Goal: Transaction & Acquisition: Book appointment/travel/reservation

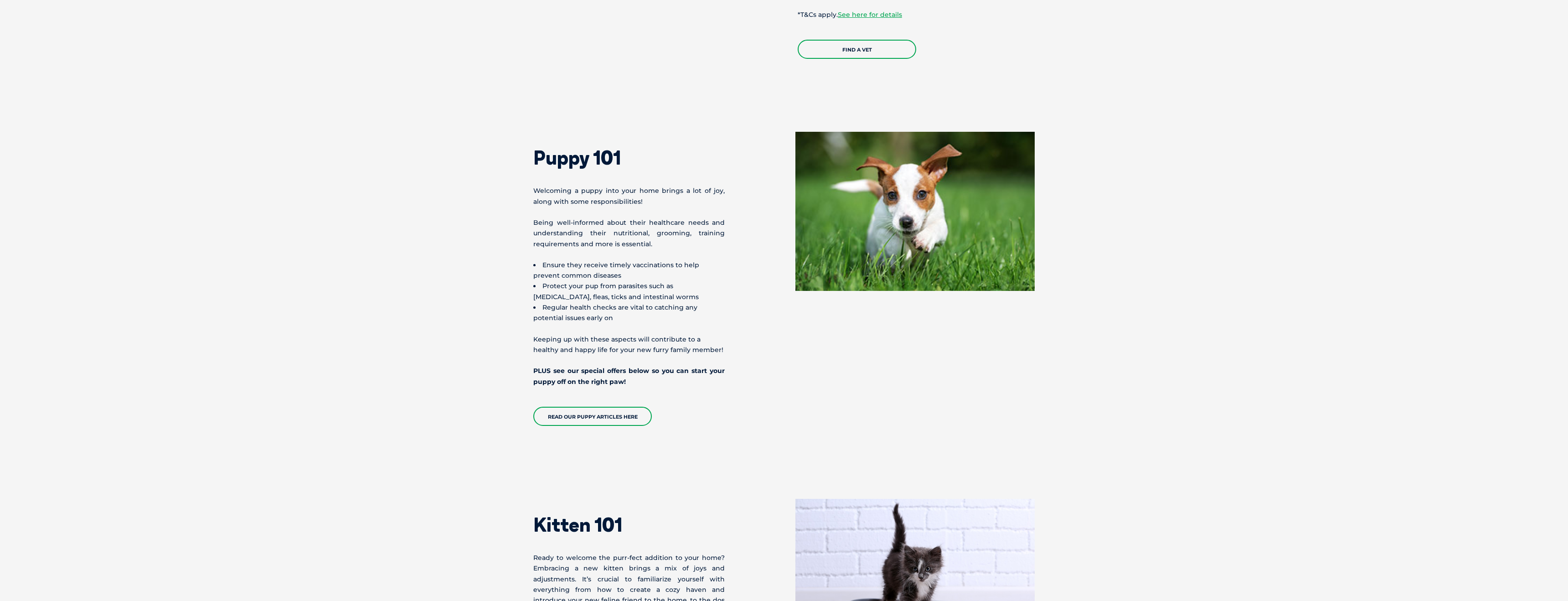
scroll to position [1676, 0]
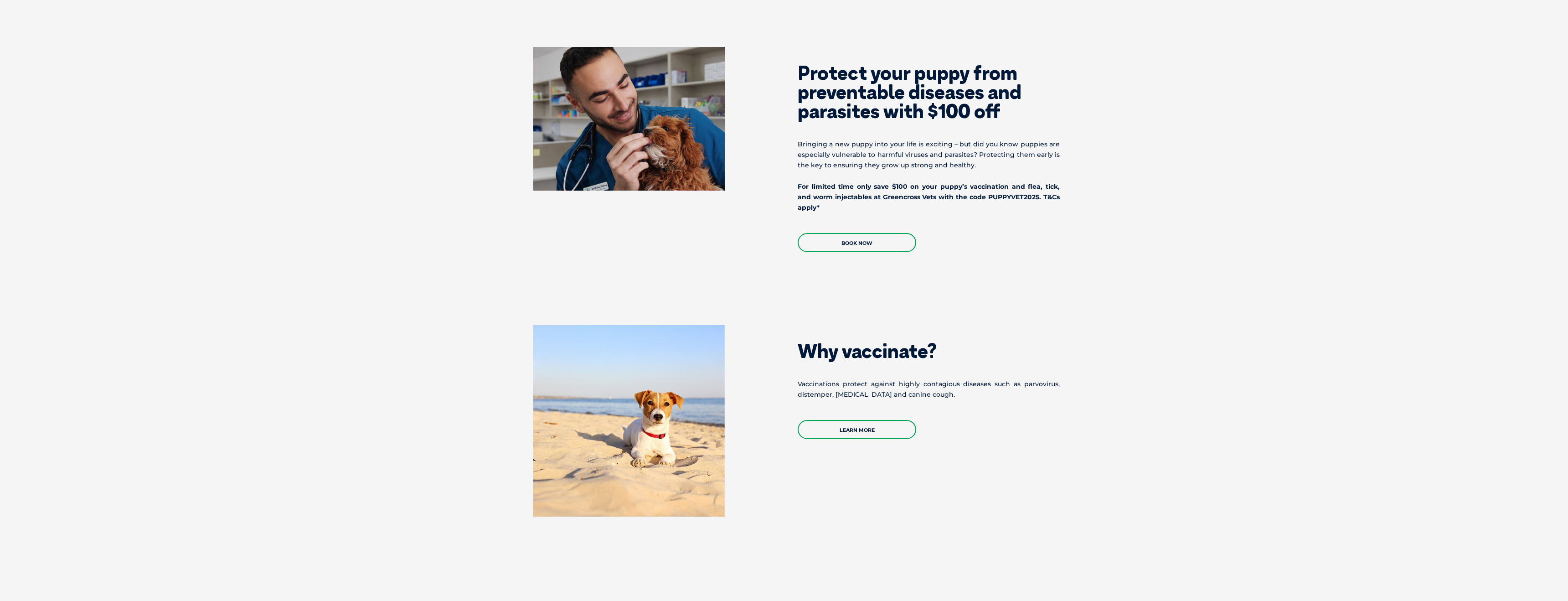
scroll to position [600, 0]
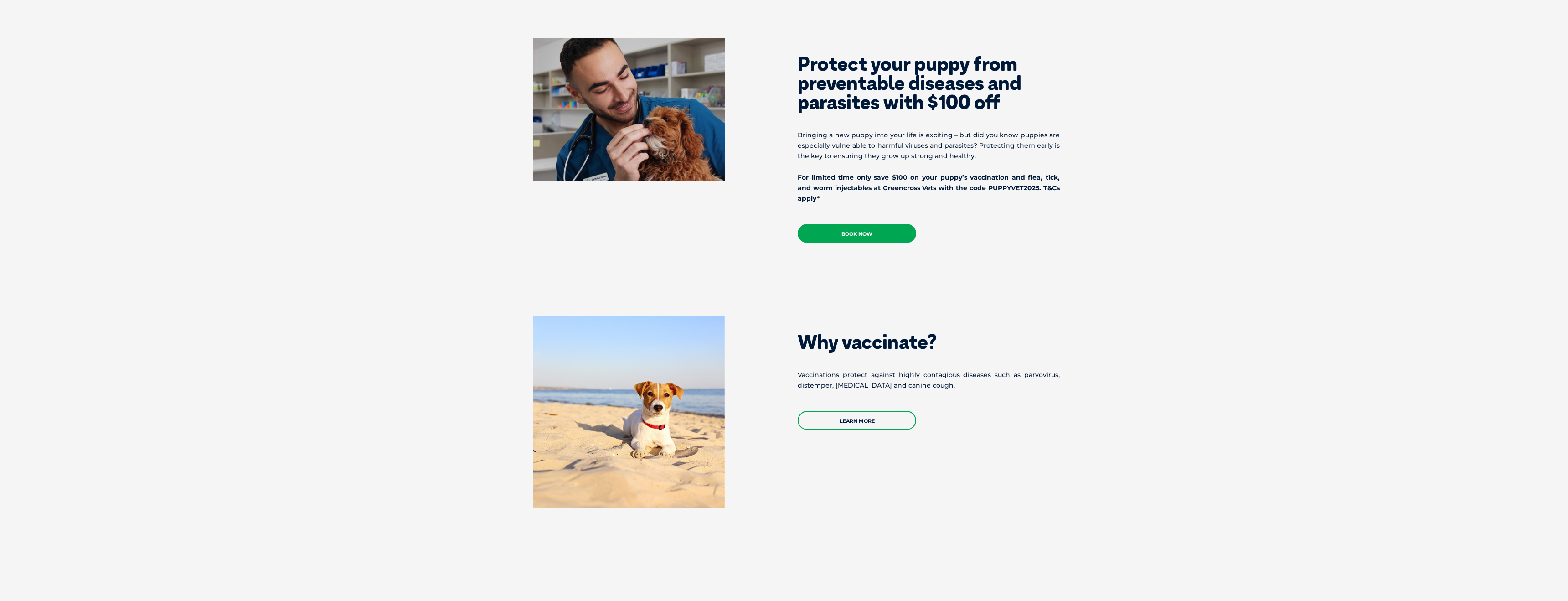
click at [838, 234] on link "Book Now" at bounding box center [857, 233] width 119 height 19
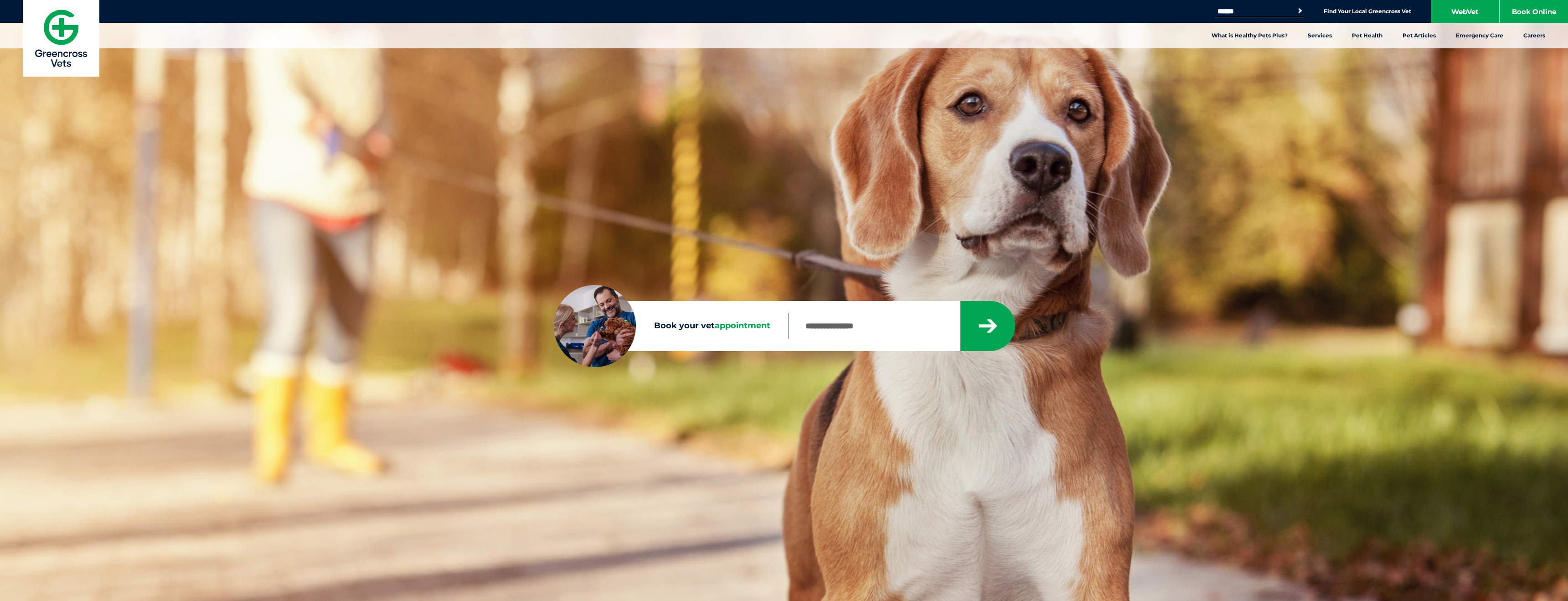
click at [819, 332] on input "Book your vet appointment" at bounding box center [874, 326] width 171 height 26
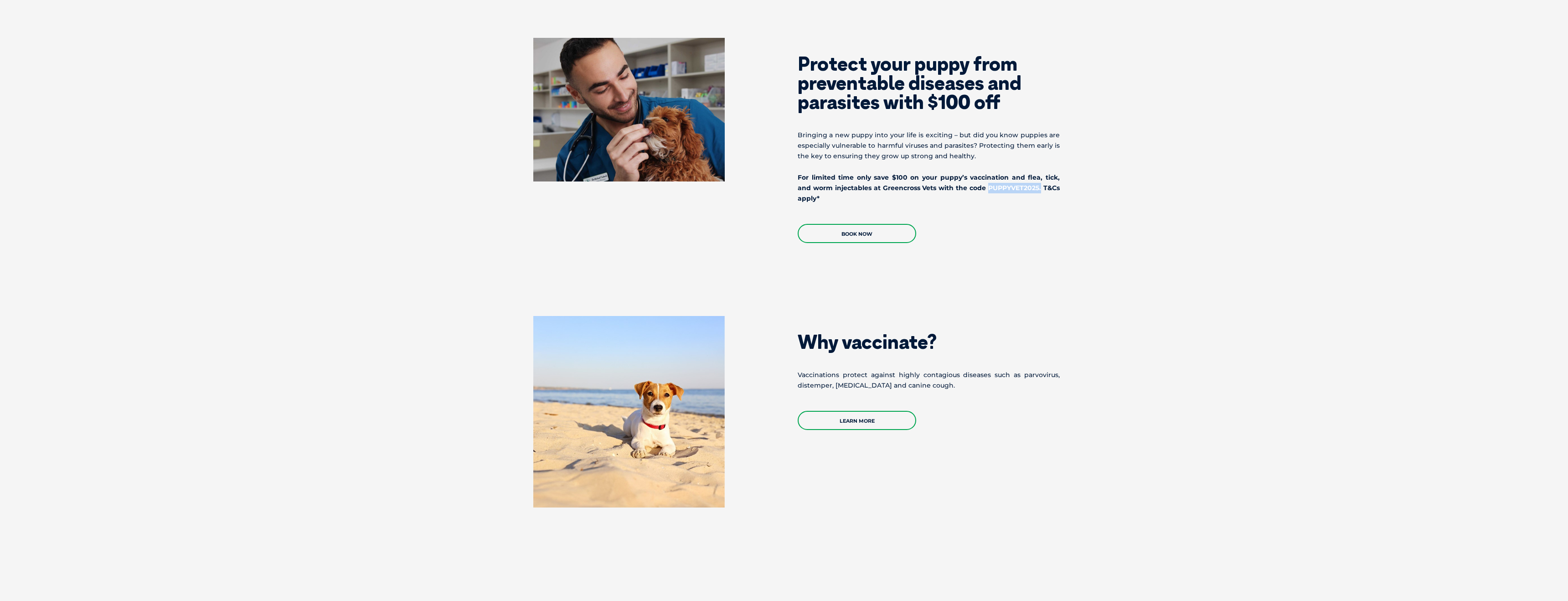
drag, startPoint x: 987, startPoint y: 189, endPoint x: 1037, endPoint y: 189, distance: 50.0
click at [1038, 189] on b "For limited time only save $100 on your puppy’s vaccination and flea, tick, and…" at bounding box center [928, 188] width 262 height 30
copy b "PUPPYVET2025"
click at [828, 244] on section "Protect your puppy from preventable diseases and parasites with $100 off Bringi…" at bounding box center [784, 140] width 1568 height 278
click at [837, 242] on link "Book Now" at bounding box center [857, 233] width 119 height 19
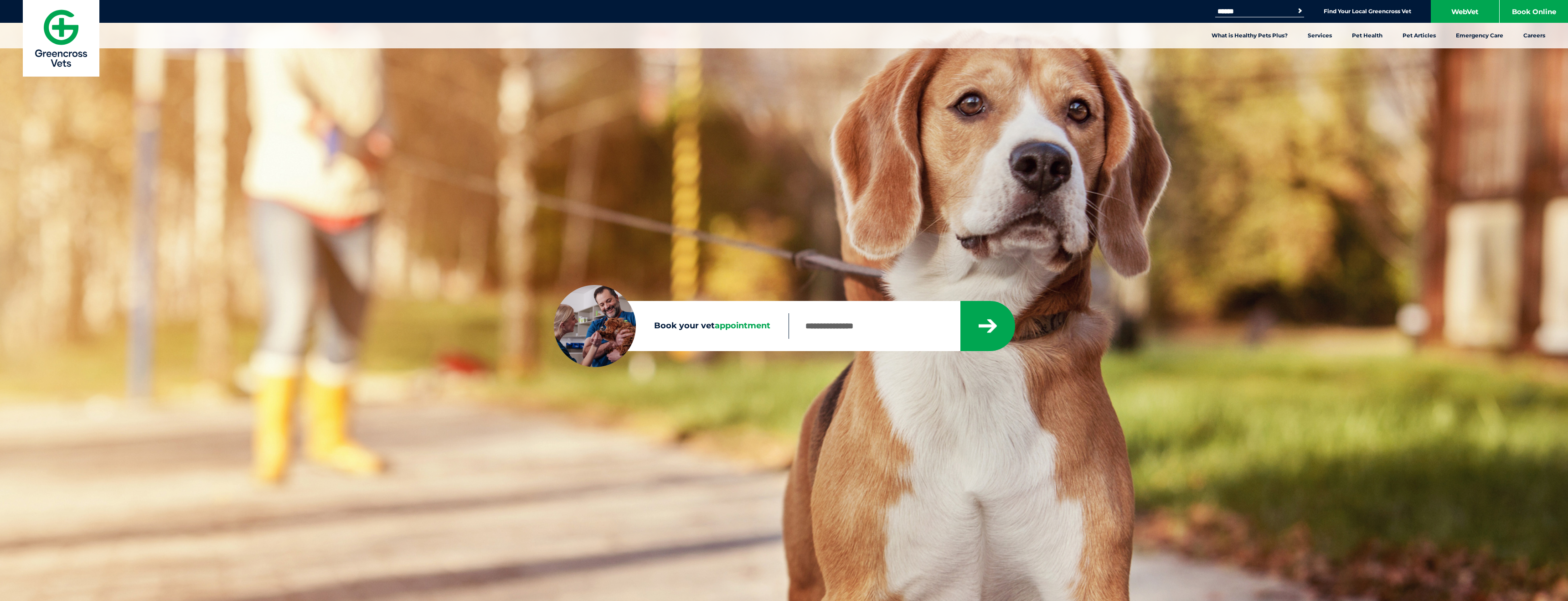
click at [820, 335] on input "Book your vet appointment" at bounding box center [874, 326] width 171 height 26
click at [832, 328] on input "Book your vet appointment" at bounding box center [874, 326] width 171 height 26
click at [961, 301] on button "submit" at bounding box center [988, 326] width 55 height 50
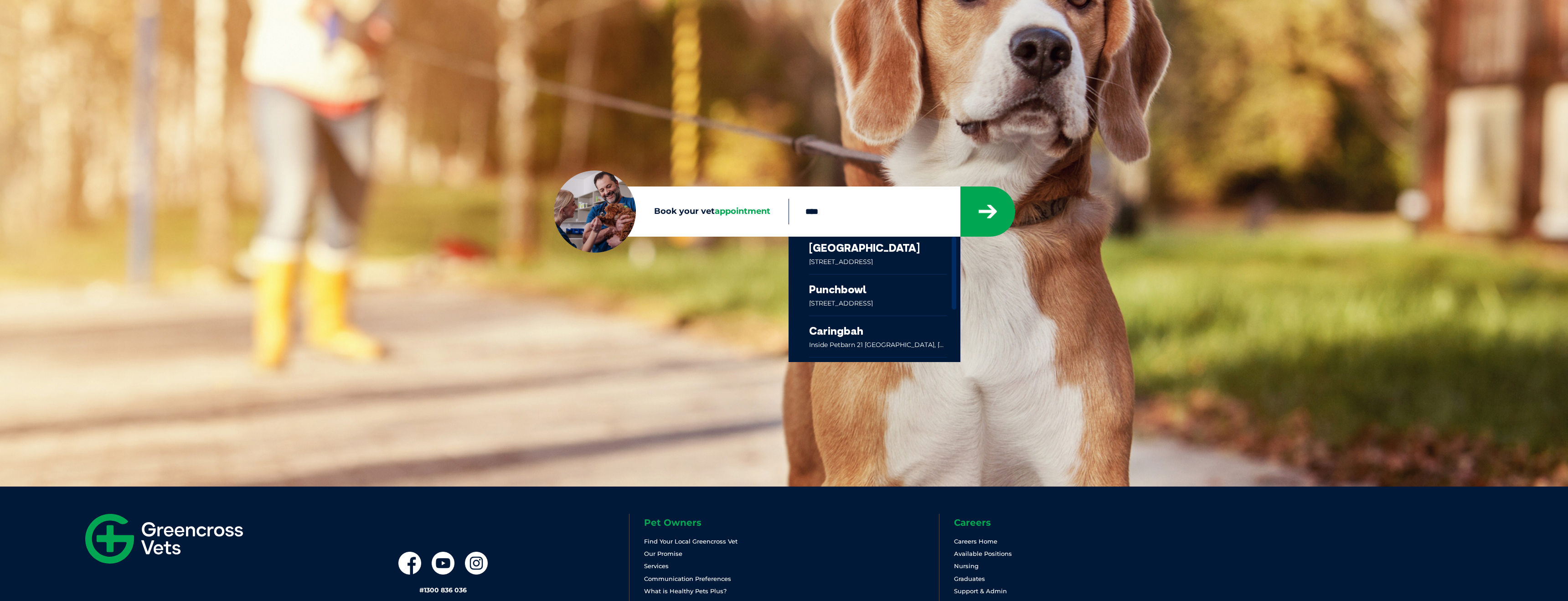
scroll to position [113, 0]
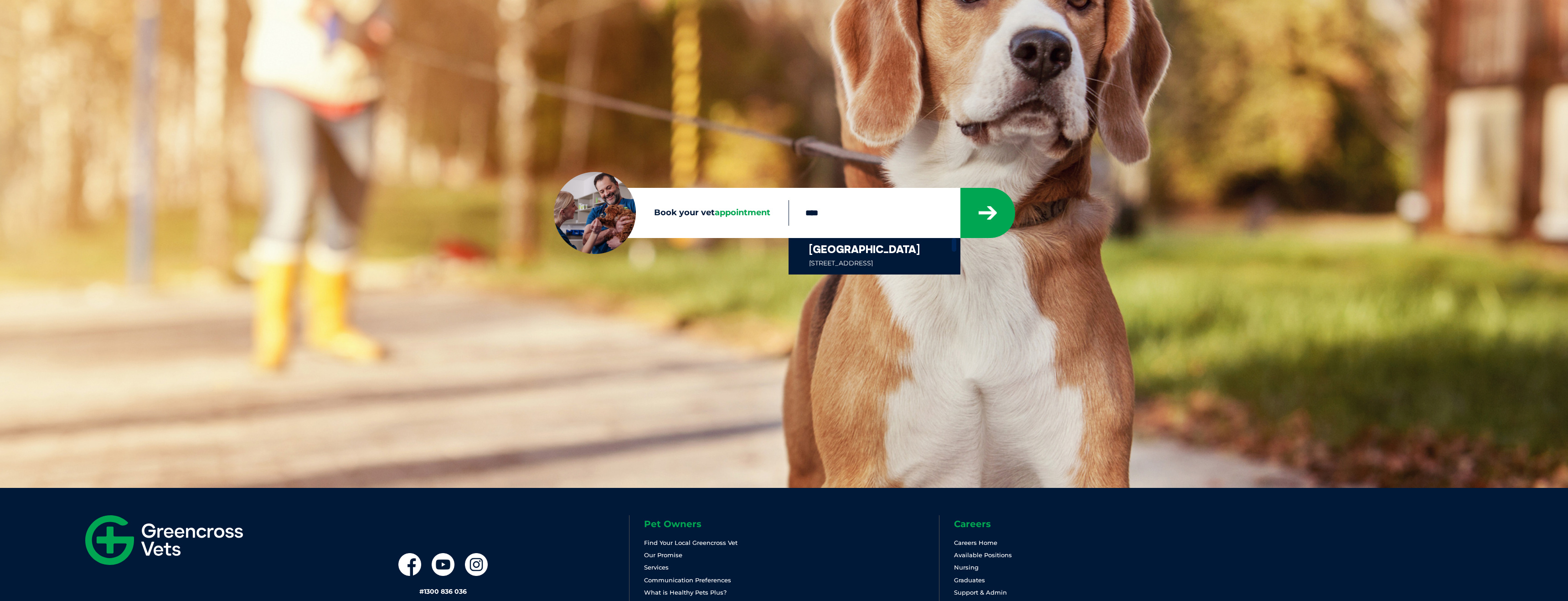
type input "****"
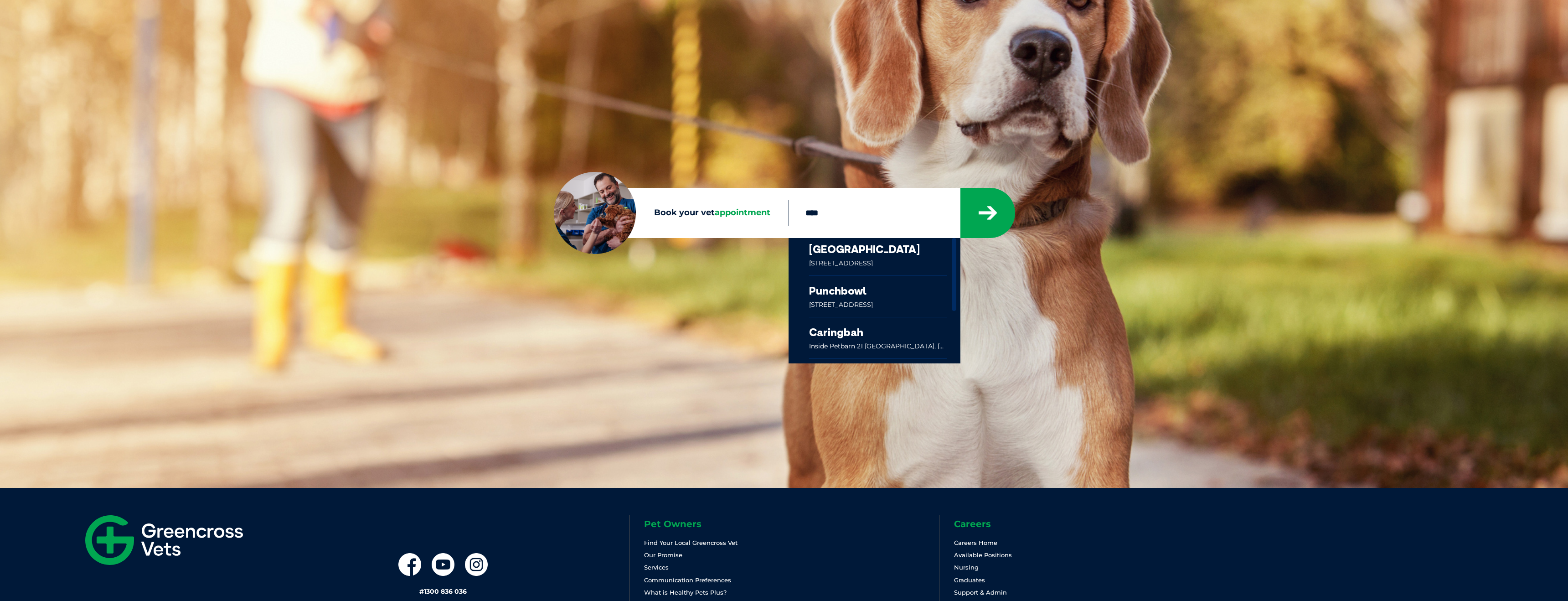
click at [825, 260] on link at bounding box center [878, 256] width 138 height 38
